Goal: Find specific page/section: Find specific page/section

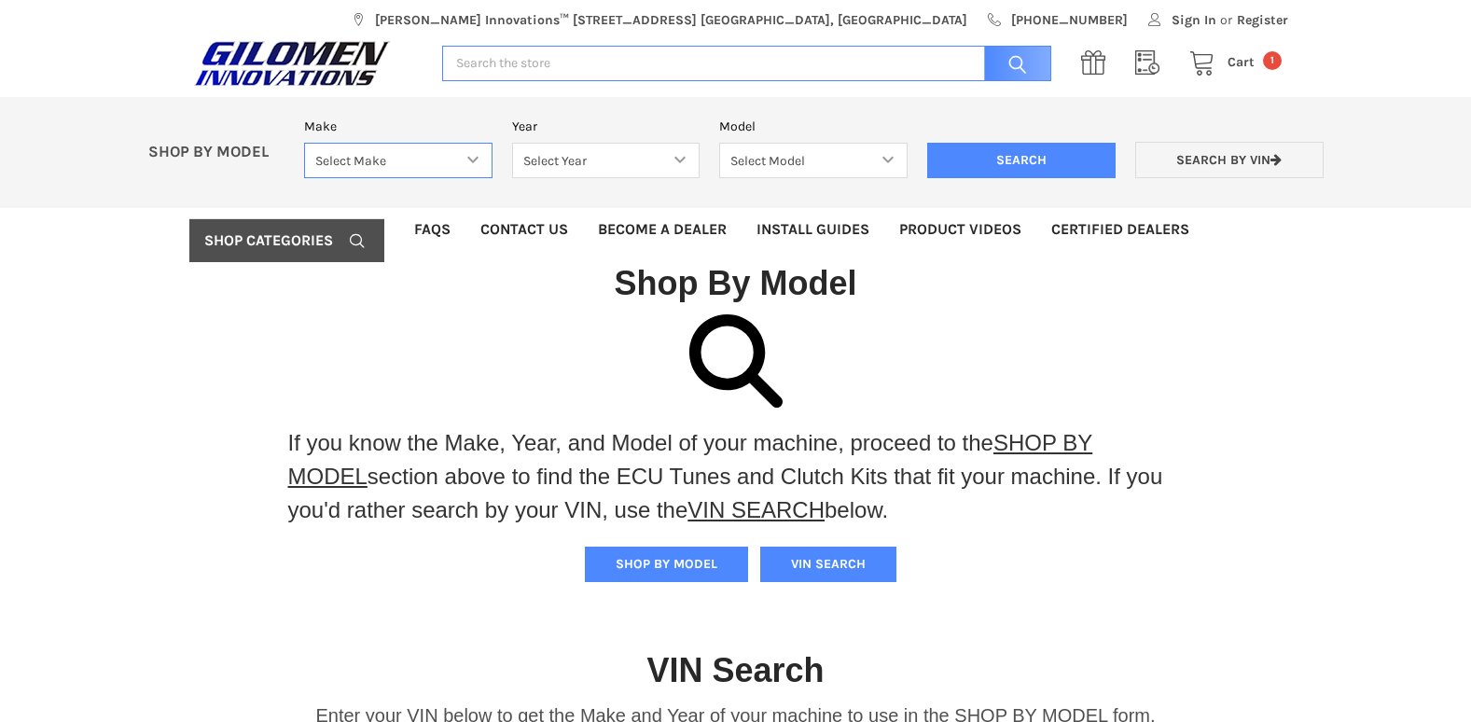
click at [476, 161] on select "Select Make Bobcat UTV Gravely UTV ACE 900 RANGER 570 Ranger 700 / 800 RANGER 9…" at bounding box center [398, 161] width 188 height 36
select select "353"
click at [304, 143] on select "Select Make Bobcat UTV Gravely UTV ACE 900 RANGER 570 Ranger 700 / 800 RANGER 9…" at bounding box center [398, 161] width 188 height 36
click at [680, 157] on select "Select Year [DATE] 2017 2018 2019 2020 2021 2022 2023 2024 2025" at bounding box center [606, 161] width 188 height 36
select select "528"
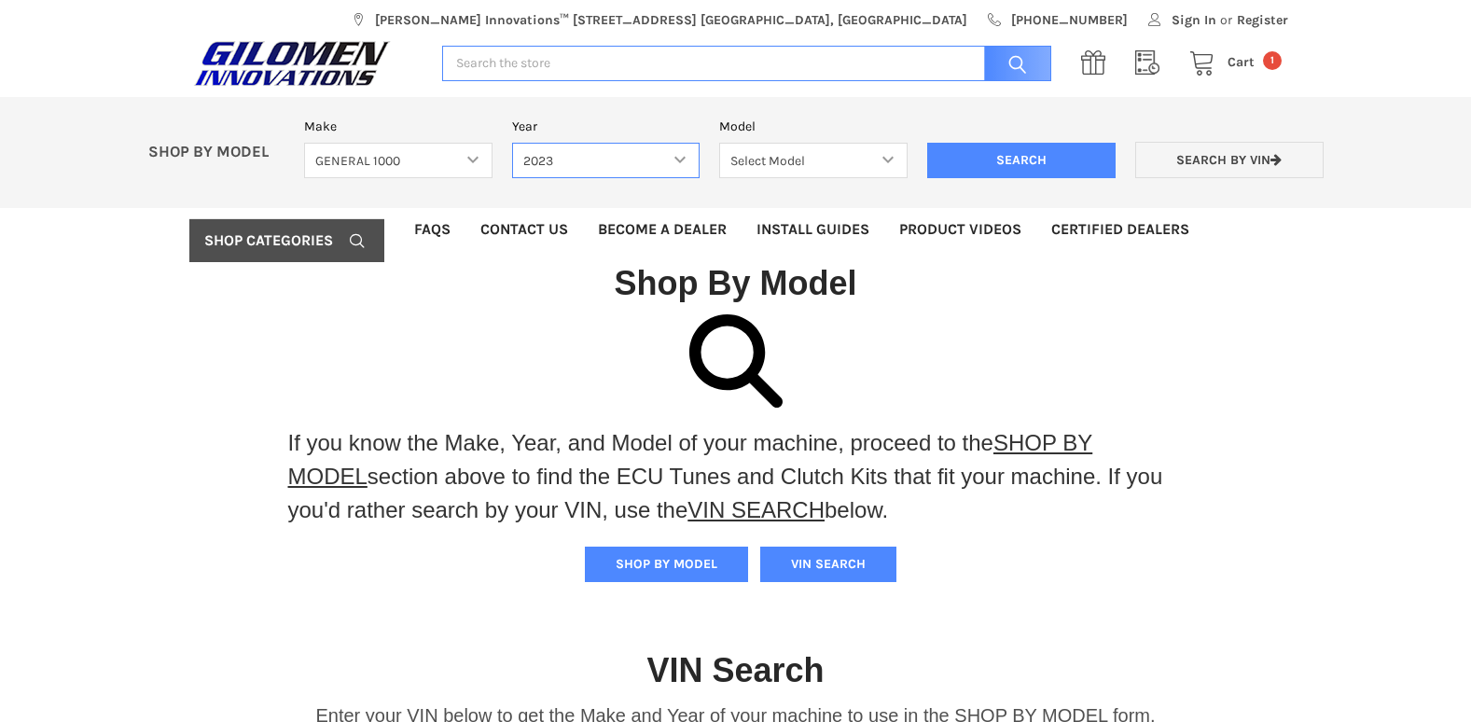
click at [512, 143] on select "Select Year [DATE] 2017 2018 2019 2020 2021 2022 2023 2024 2025" at bounding box center [606, 161] width 188 height 36
click at [885, 156] on select "Select Model GENERAL 1000 GENERAL 1000 XP GENERAL 1000 XP 4" at bounding box center [813, 161] width 188 height 36
select select "534"
click at [719, 143] on select "Select Model GENERAL 1000 GENERAL 1000 XP GENERAL 1000 XP 4" at bounding box center [813, 161] width 188 height 36
click at [1013, 151] on input "Search" at bounding box center [1021, 160] width 188 height 35
